Goal: Task Accomplishment & Management: Manage account settings

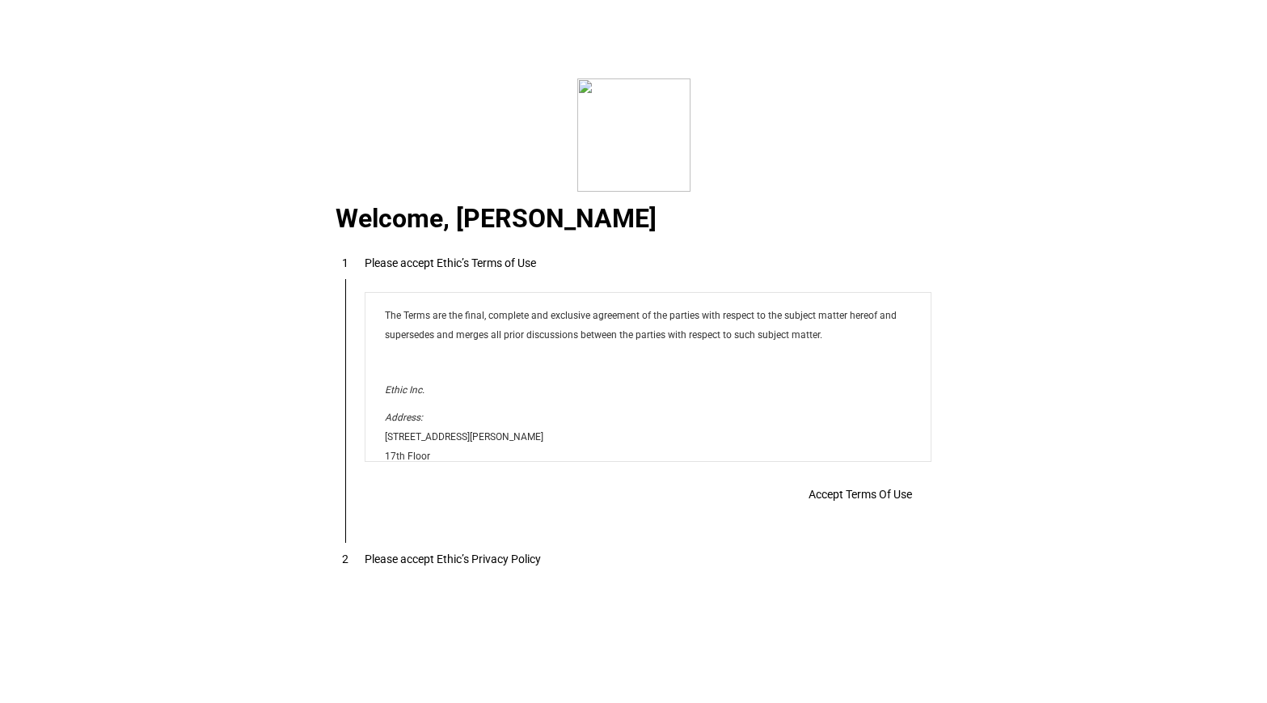
scroll to position [13095, 0]
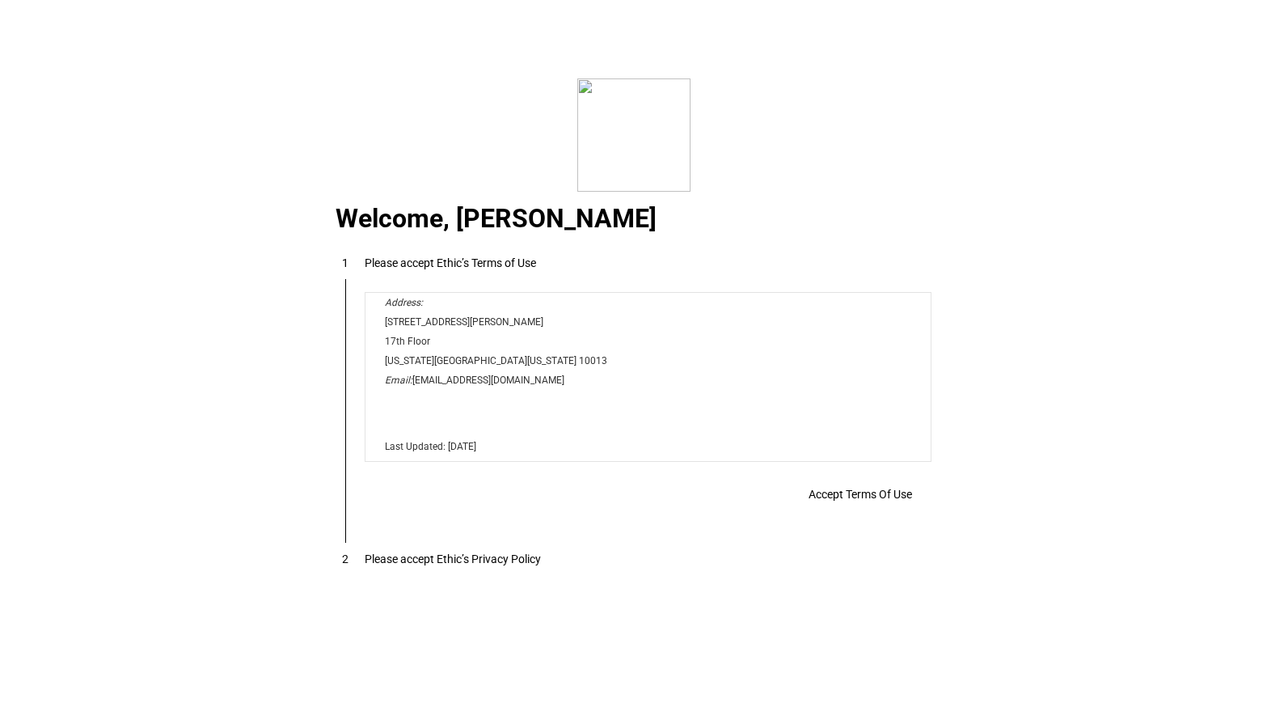
drag, startPoint x: 833, startPoint y: 495, endPoint x: 1024, endPoint y: 442, distance: 198.2
click at [833, 495] on span "Accept Terms Of Use" at bounding box center [861, 494] width 104 height 13
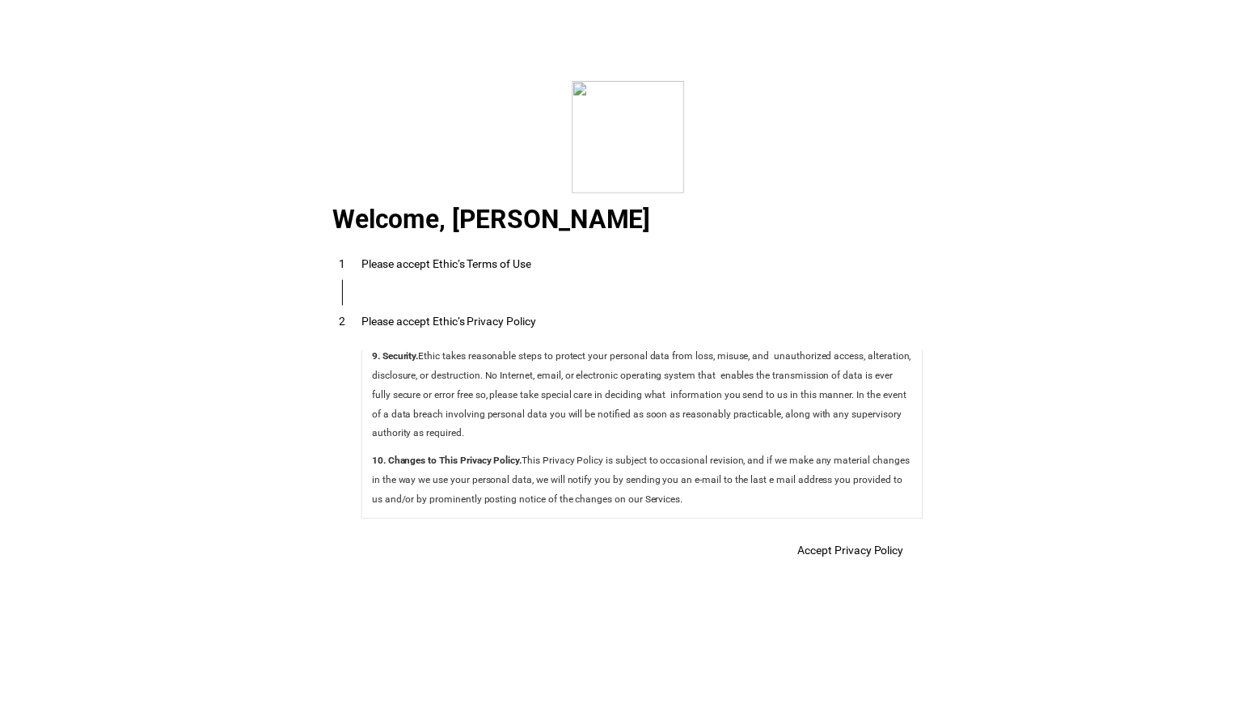
scroll to position [5756, 0]
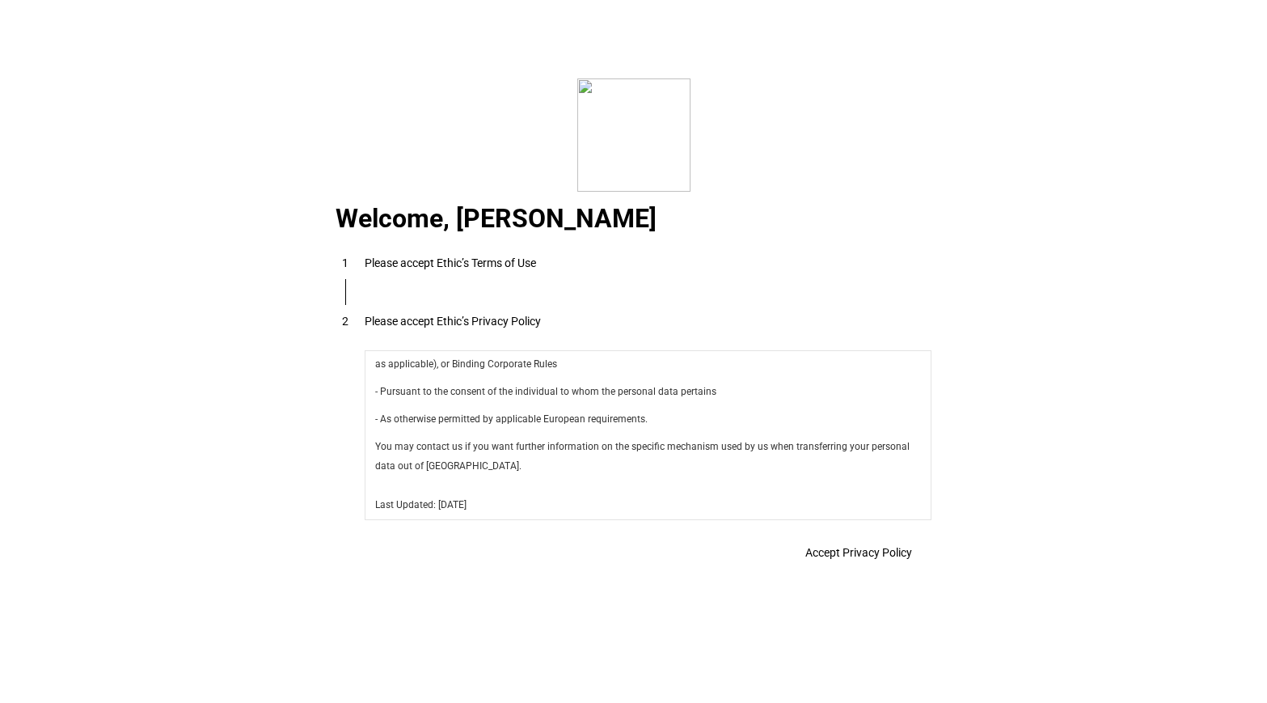
click at [871, 568] on span at bounding box center [859, 552] width 146 height 39
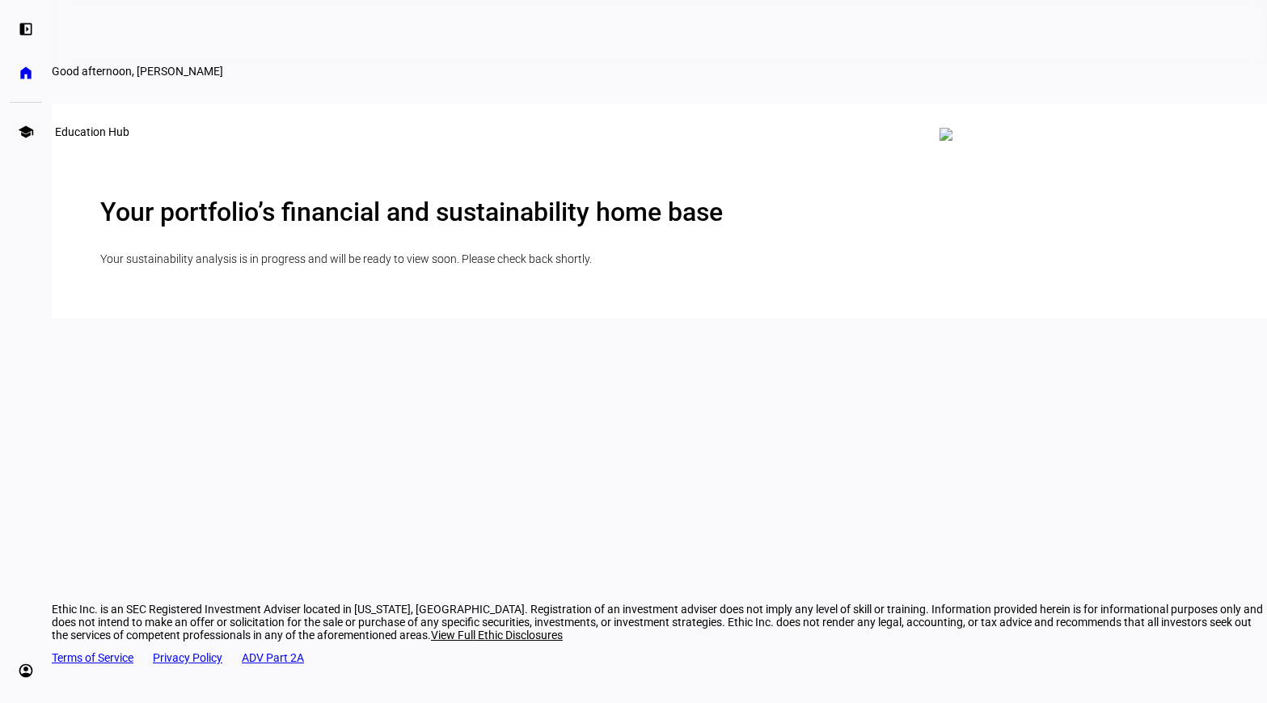
click at [28, 129] on eth-mat-symbol "school" at bounding box center [26, 132] width 16 height 16
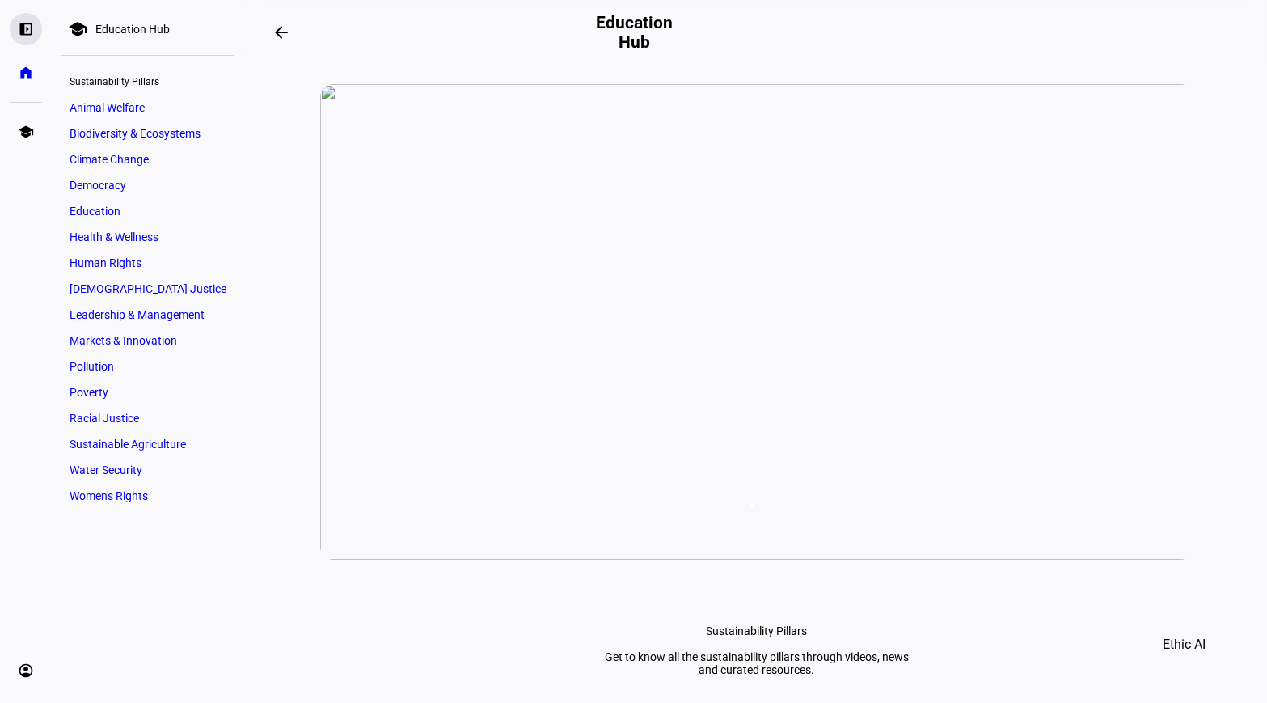
click at [30, 22] on eth-mat-symbol "left_panel_open" at bounding box center [26, 29] width 16 height 16
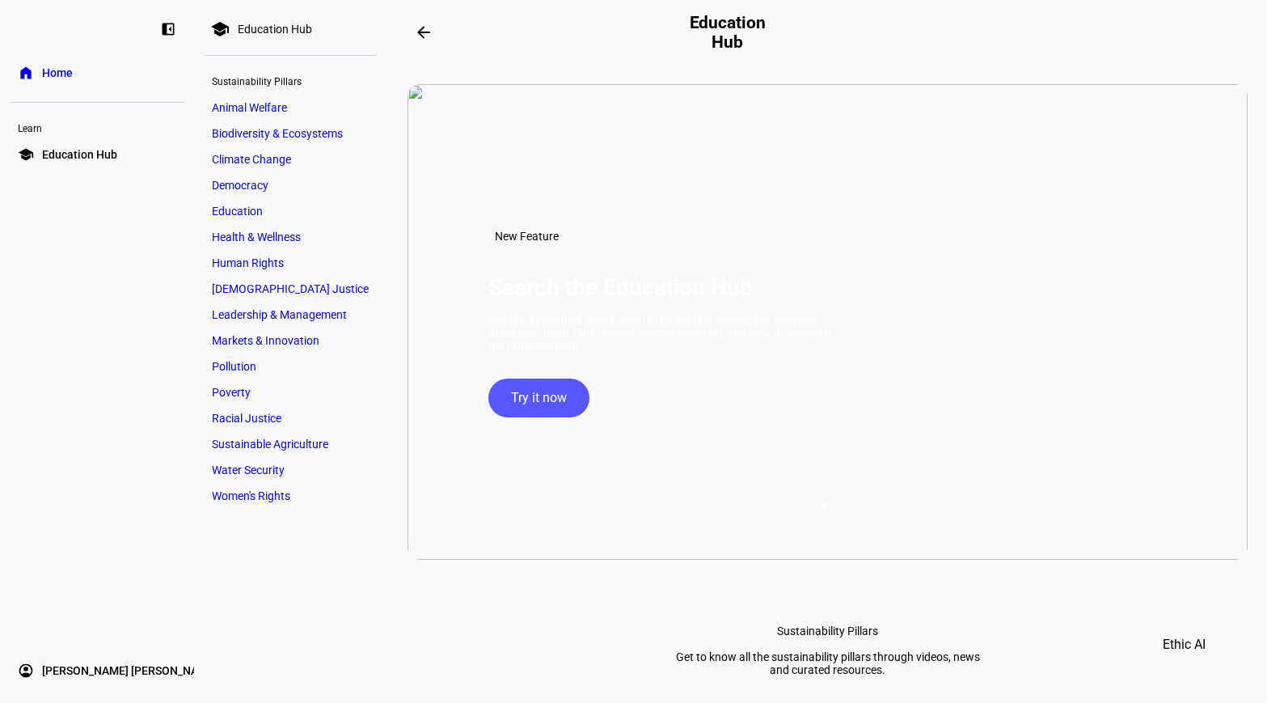
click at [53, 74] on span "Home" at bounding box center [57, 73] width 31 height 16
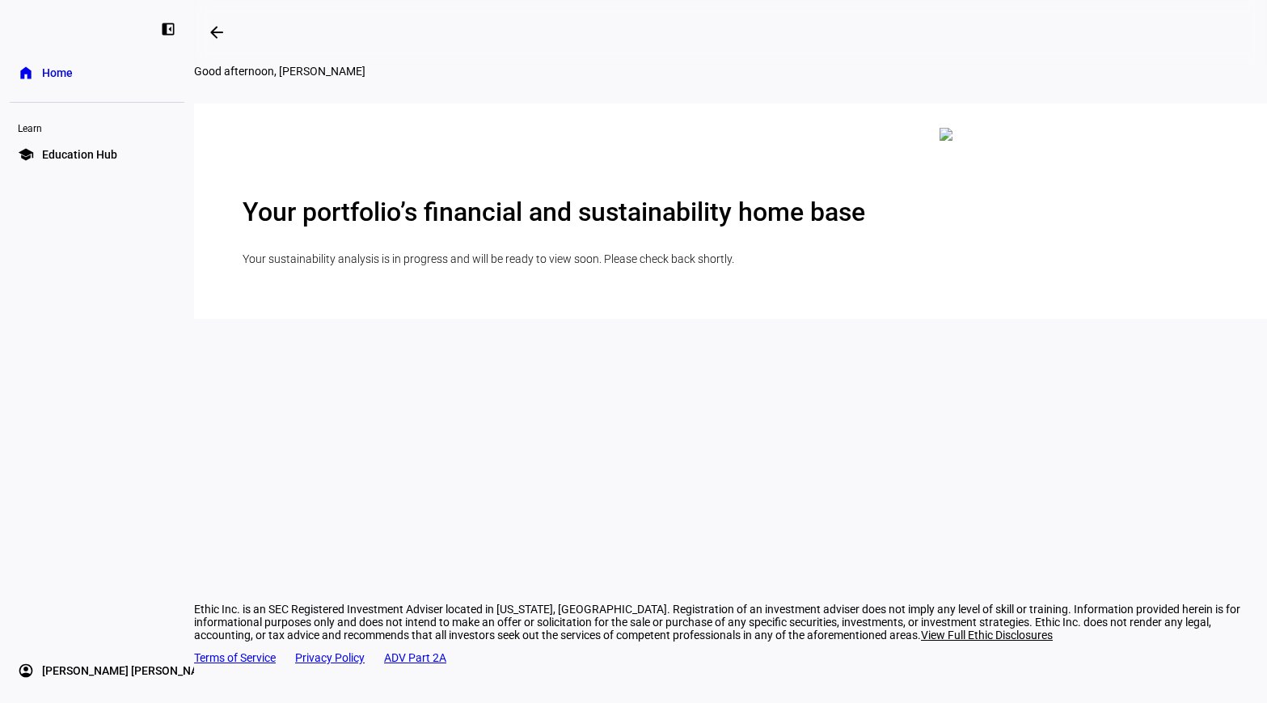
click at [155, 668] on link "account_circle [PERSON_NAME] [PERSON_NAME] expand_more" at bounding box center [97, 670] width 175 height 32
click at [57, 624] on span "Profile" at bounding box center [58, 628] width 32 height 16
